Goal: Check status: Check status

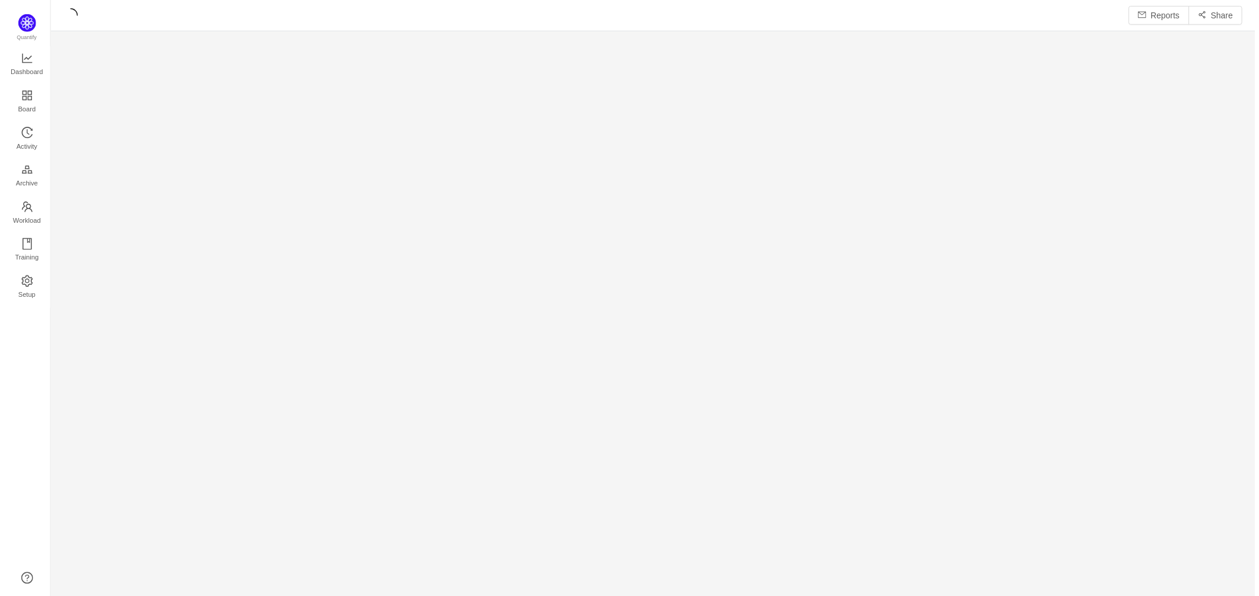
scroll to position [580, 1182]
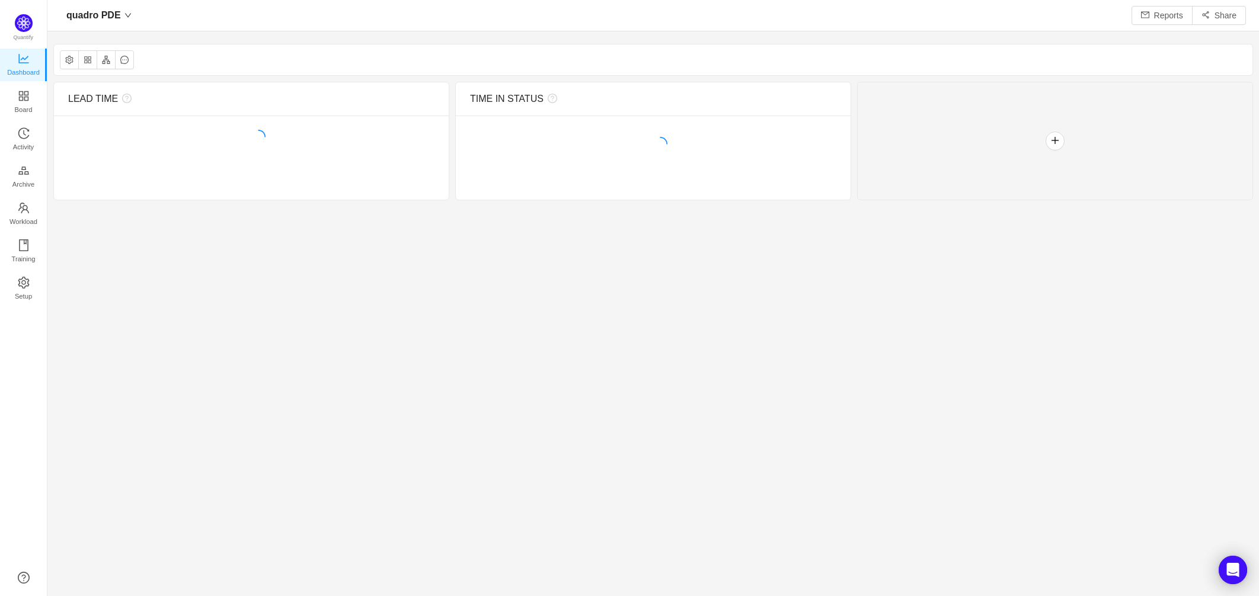
scroll to position [577, 1182]
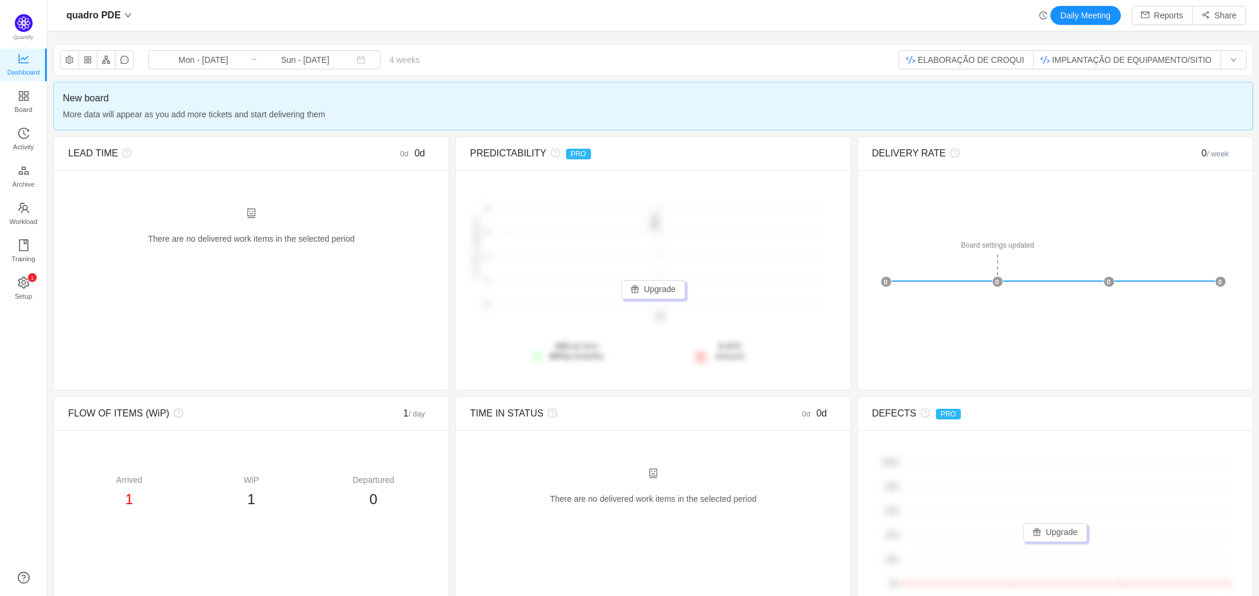
scroll to position [577, 1182]
